Goal: Transaction & Acquisition: Purchase product/service

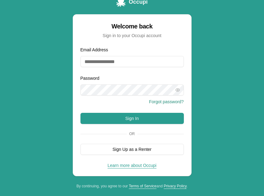
scroll to position [11, 0]
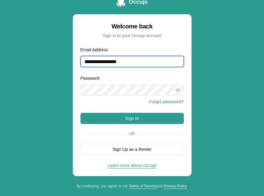
type input "**********"
click at [179, 89] on icon "button" at bounding box center [177, 89] width 4 height 3
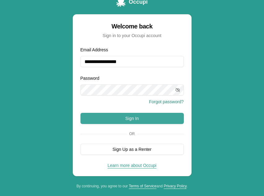
click at [115, 118] on button "Sign In" at bounding box center [131, 118] width 103 height 11
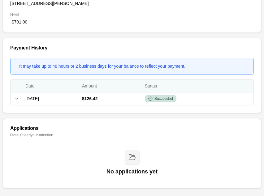
scroll to position [244, 0]
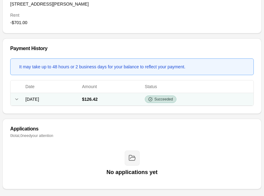
click at [39, 98] on span "[DATE]" at bounding box center [32, 99] width 14 height 5
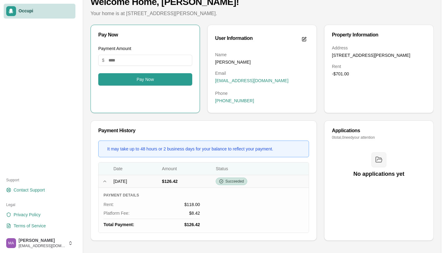
scroll to position [35, 0]
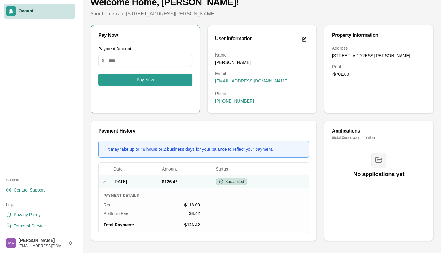
click at [104, 179] on icon at bounding box center [104, 181] width 5 height 5
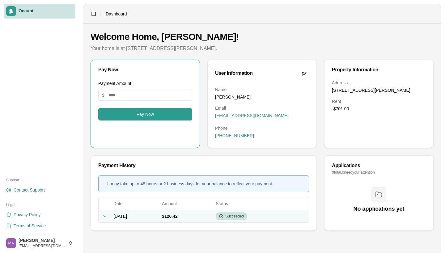
scroll to position [0, 0]
click at [108, 196] on div "Expand row" at bounding box center [104, 216] width 7 height 5
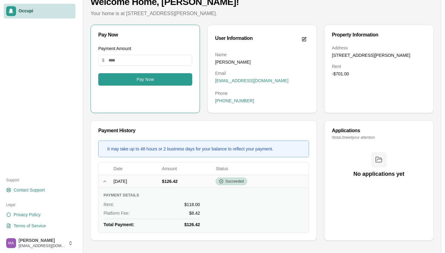
scroll to position [35, 0]
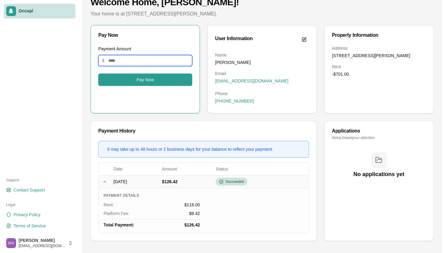
click at [117, 59] on input "Payment Amount" at bounding box center [145, 60] width 94 height 11
type input "******"
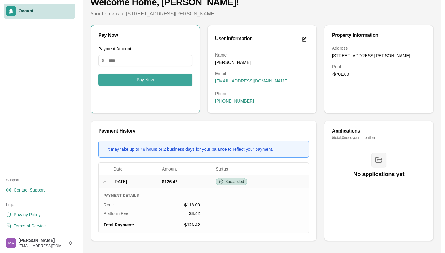
click at [131, 77] on button "Pay Now" at bounding box center [145, 80] width 94 height 12
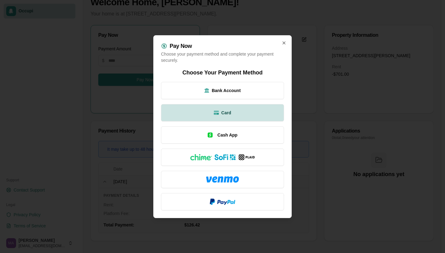
click at [226, 115] on span "Card" at bounding box center [226, 113] width 10 height 6
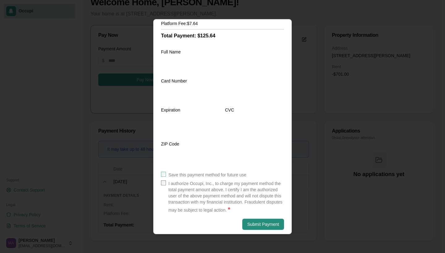
scroll to position [69, 0]
click at [260, 196] on button "Submit Payment" at bounding box center [263, 224] width 42 height 11
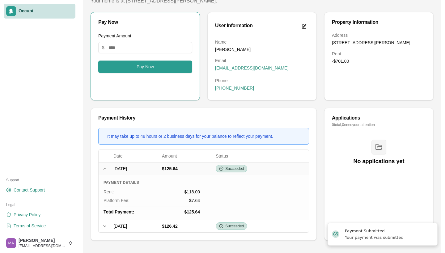
scroll to position [47, 0]
